Goal: Task Accomplishment & Management: Complete application form

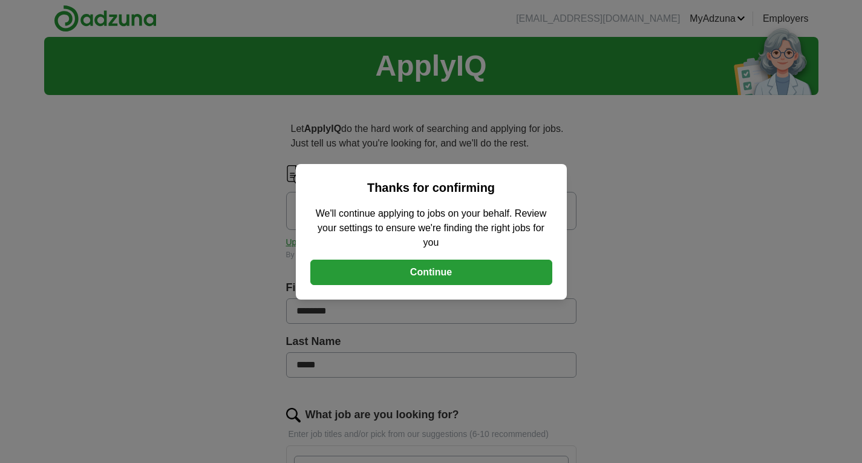
click at [454, 269] on button "Continue" at bounding box center [431, 272] width 242 height 25
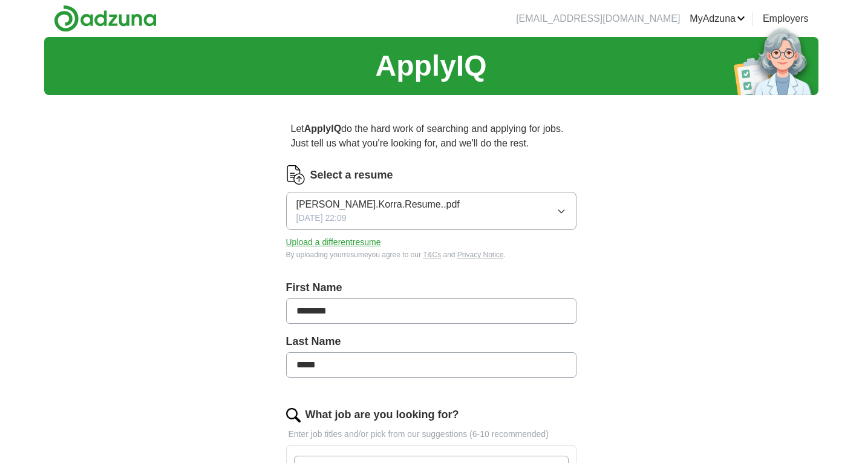
click at [419, 220] on button "[PERSON_NAME].Korra.Resume..pdf [DATE] 22:09" at bounding box center [431, 211] width 290 height 38
click at [301, 246] on button "Upload a different resume" at bounding box center [333, 242] width 95 height 13
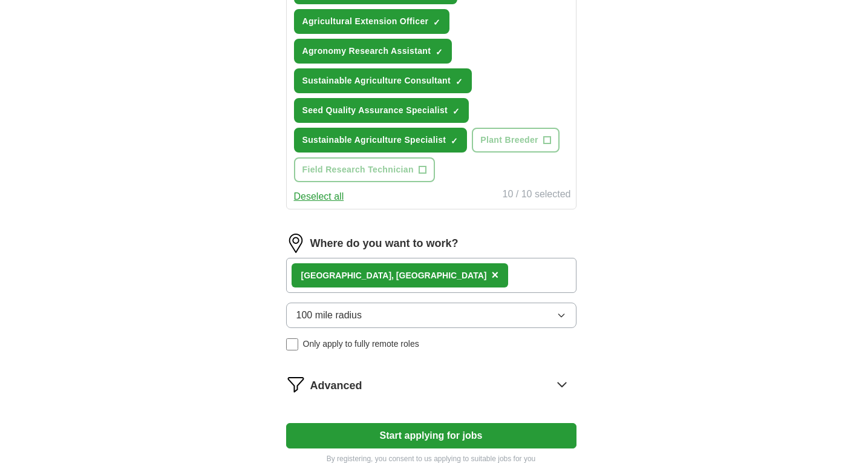
scroll to position [597, 0]
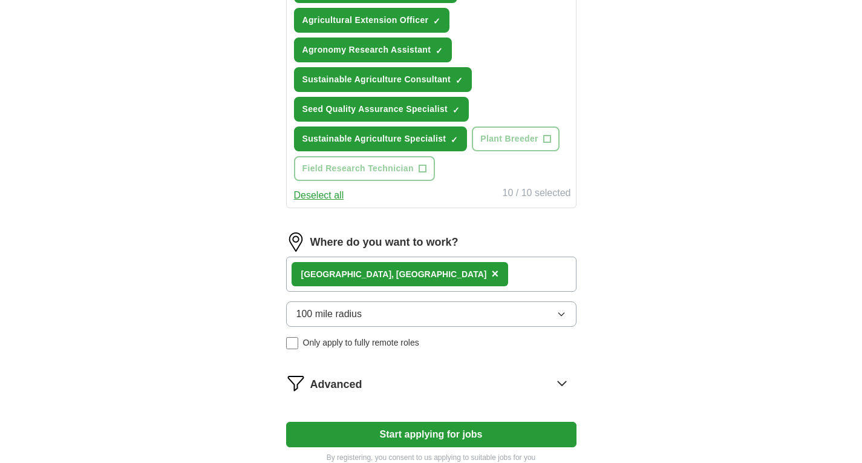
click at [491, 270] on span "×" at bounding box center [494, 273] width 7 height 13
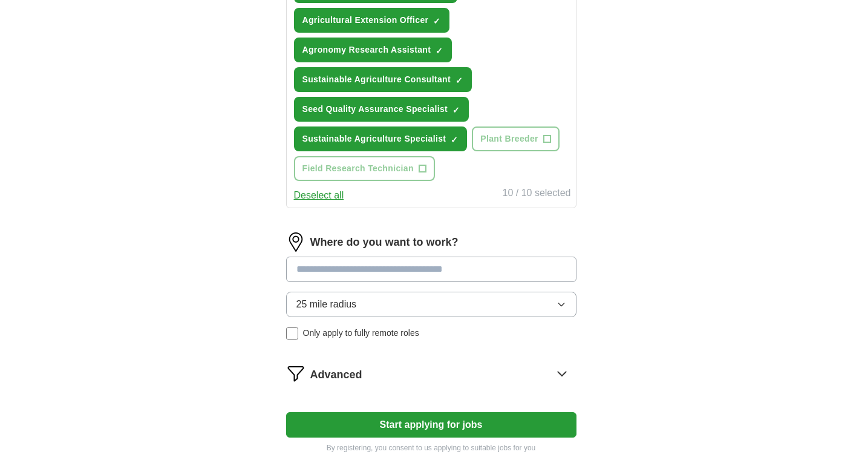
click at [365, 264] on input at bounding box center [431, 269] width 290 height 25
type input "****"
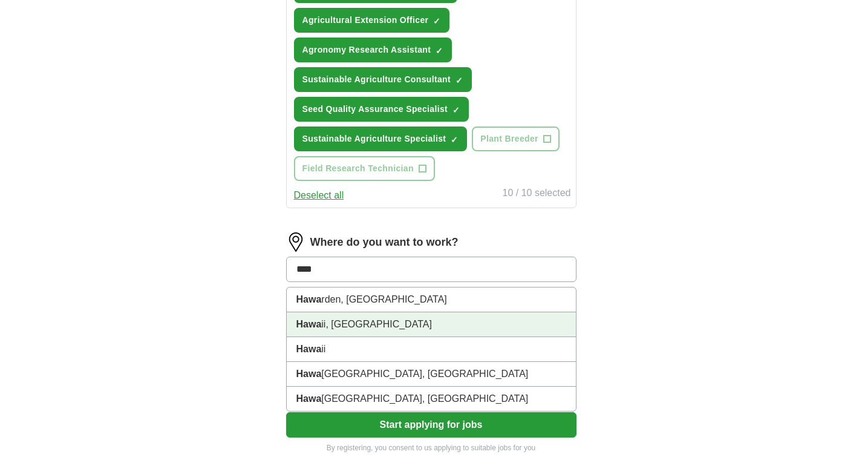
click at [323, 322] on li "[PERSON_NAME], [GEOGRAPHIC_DATA]" at bounding box center [431, 324] width 289 height 25
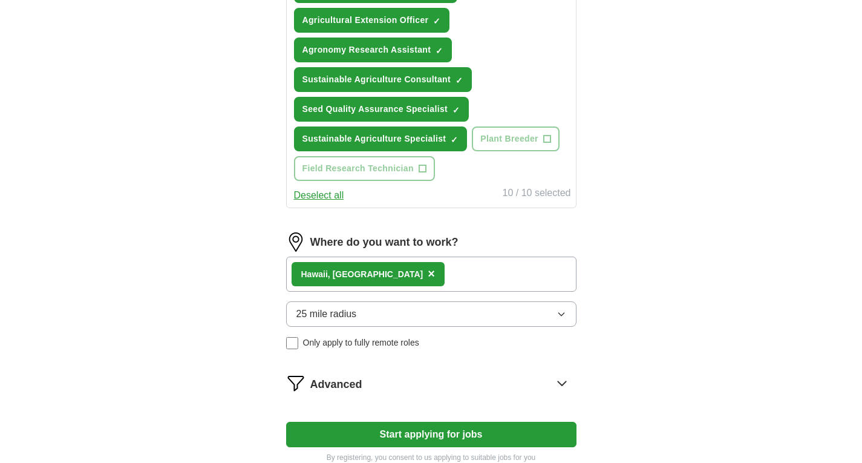
click at [559, 315] on icon "button" at bounding box center [562, 314] width 10 height 10
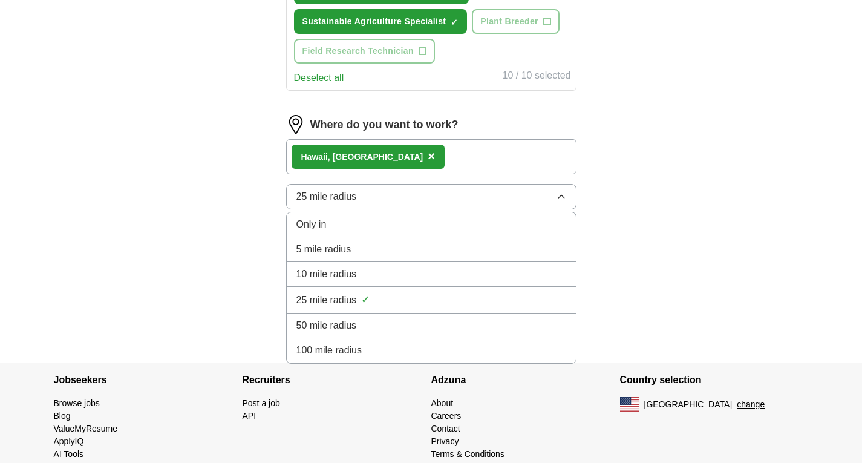
scroll to position [721, 0]
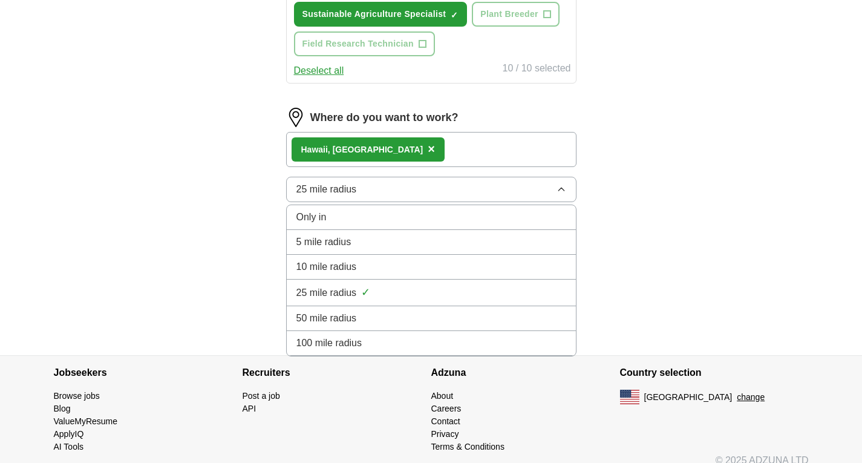
click at [396, 341] on div "100 mile radius" at bounding box center [432, 343] width 270 height 15
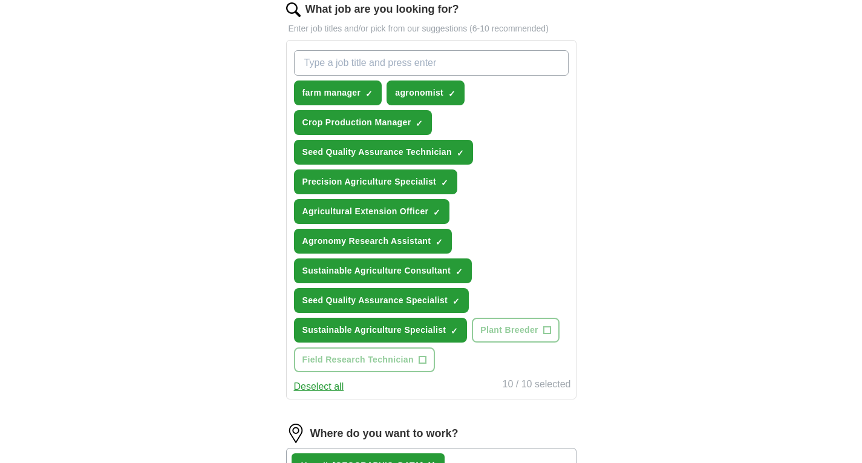
scroll to position [736, 0]
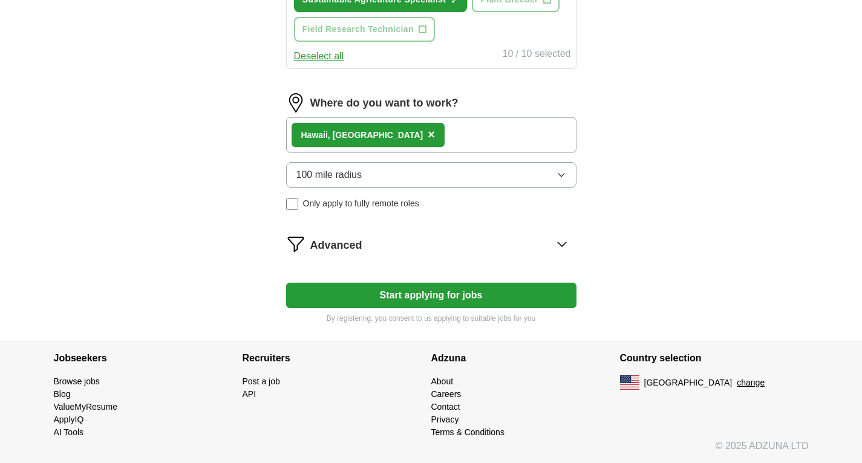
click at [441, 300] on button "Start applying for jobs" at bounding box center [431, 295] width 290 height 25
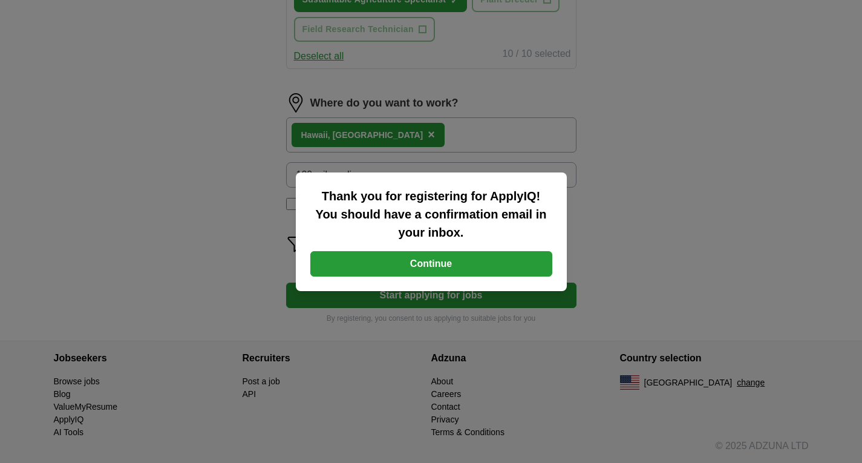
click at [444, 260] on button "Continue" at bounding box center [431, 263] width 242 height 25
